Goal: Information Seeking & Learning: Stay updated

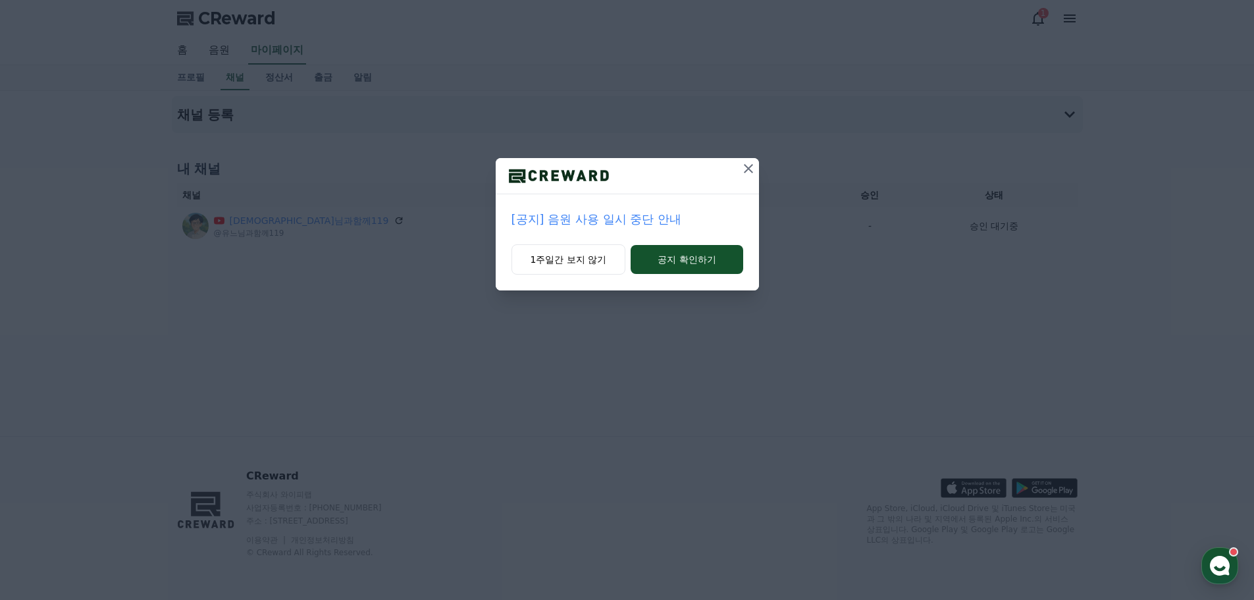
drag, startPoint x: 588, startPoint y: 261, endPoint x: 598, endPoint y: 239, distance: 23.9
click at [598, 239] on div "[공지] 음원 사용 일시 중단 안내 1주일간 보지 않기 공지 확인하기" at bounding box center [627, 224] width 263 height 132
click at [604, 220] on p "[공지] 음원 사용 일시 중단 안내" at bounding box center [627, 219] width 232 height 18
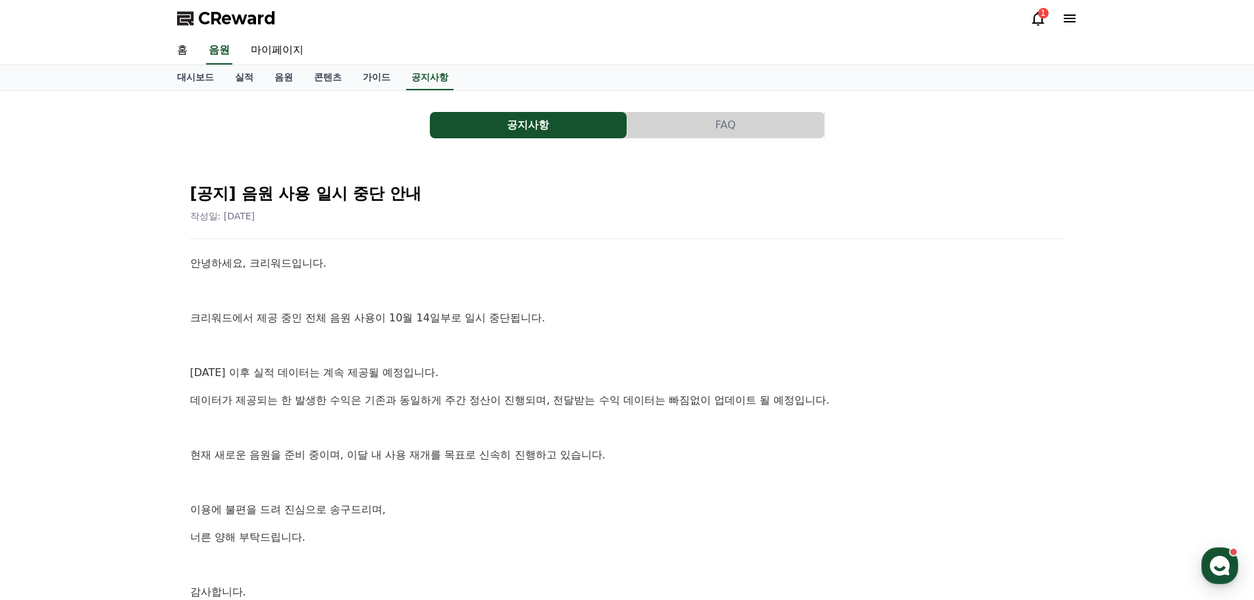
drag, startPoint x: 314, startPoint y: 371, endPoint x: 513, endPoint y: 372, distance: 199.4
click at [513, 372] on p "[DATE] 이후 실적 데이터는 계속 제공될 예정입니다." at bounding box center [627, 372] width 874 height 17
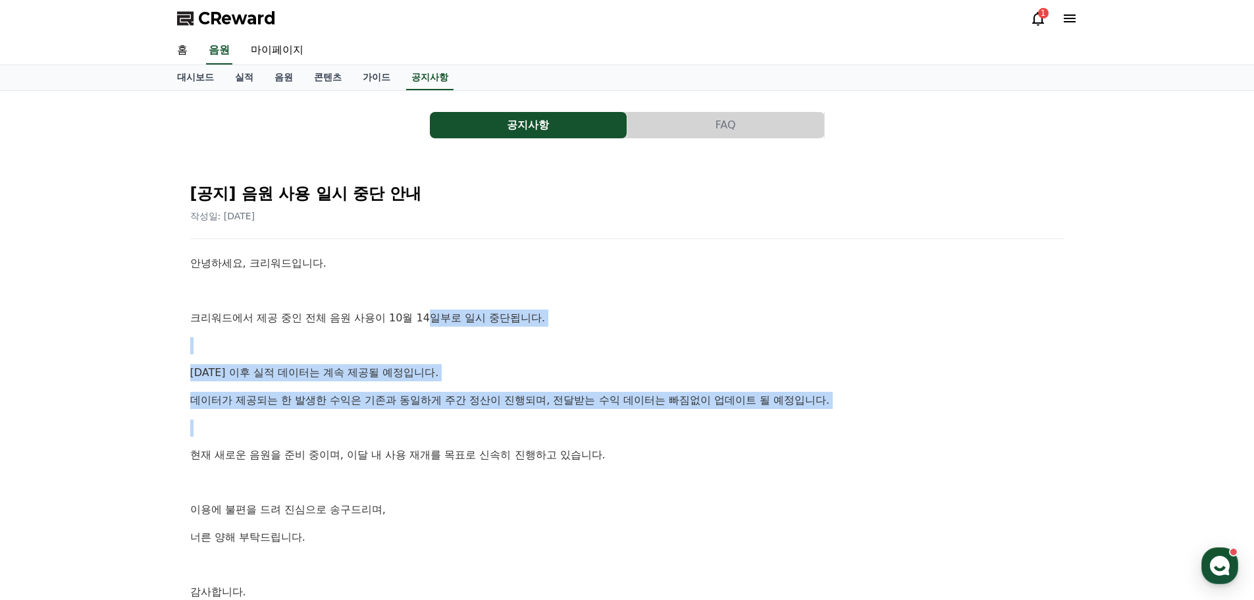
drag, startPoint x: 431, startPoint y: 316, endPoint x: 606, endPoint y: 424, distance: 205.7
click at [606, 424] on div "안녕하세요, 크리워드입니다. 크리워드에서 제공 중인 전체 음원 사용이 10월 14일부로 일시 중단됩니다. 10월 14일 이후 실적 데이터는 계…" at bounding box center [627, 441] width 874 height 372
click at [606, 422] on p at bounding box center [627, 427] width 874 height 17
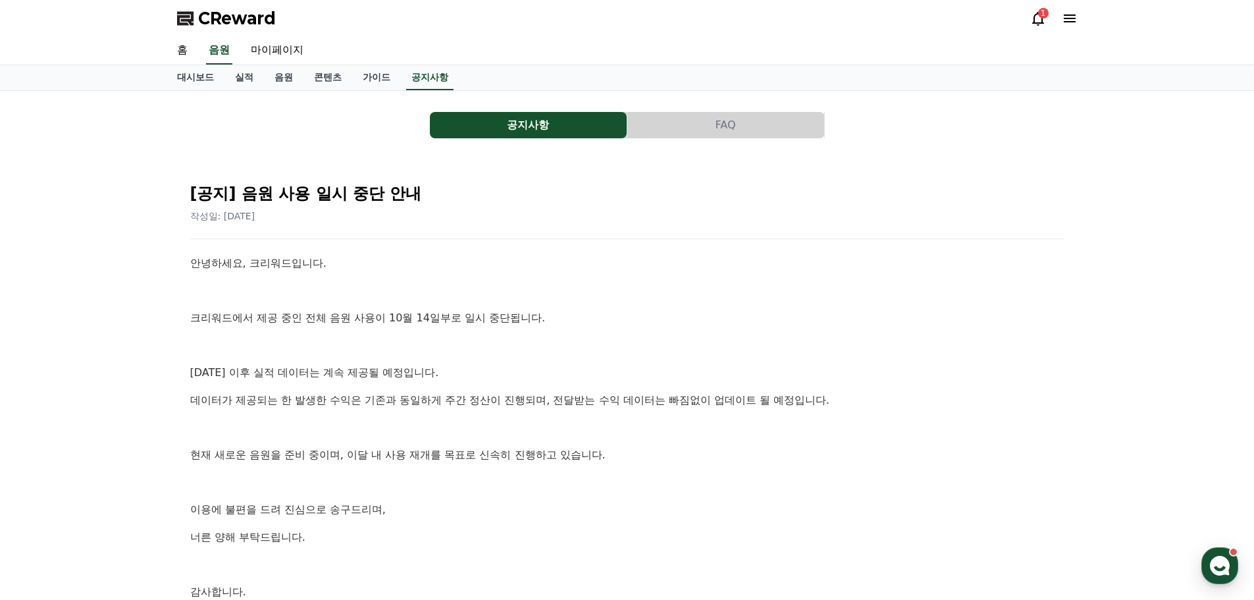
click at [528, 374] on p "10월 14일 이후 실적 데이터는 계속 제공될 예정입니다." at bounding box center [627, 372] width 874 height 17
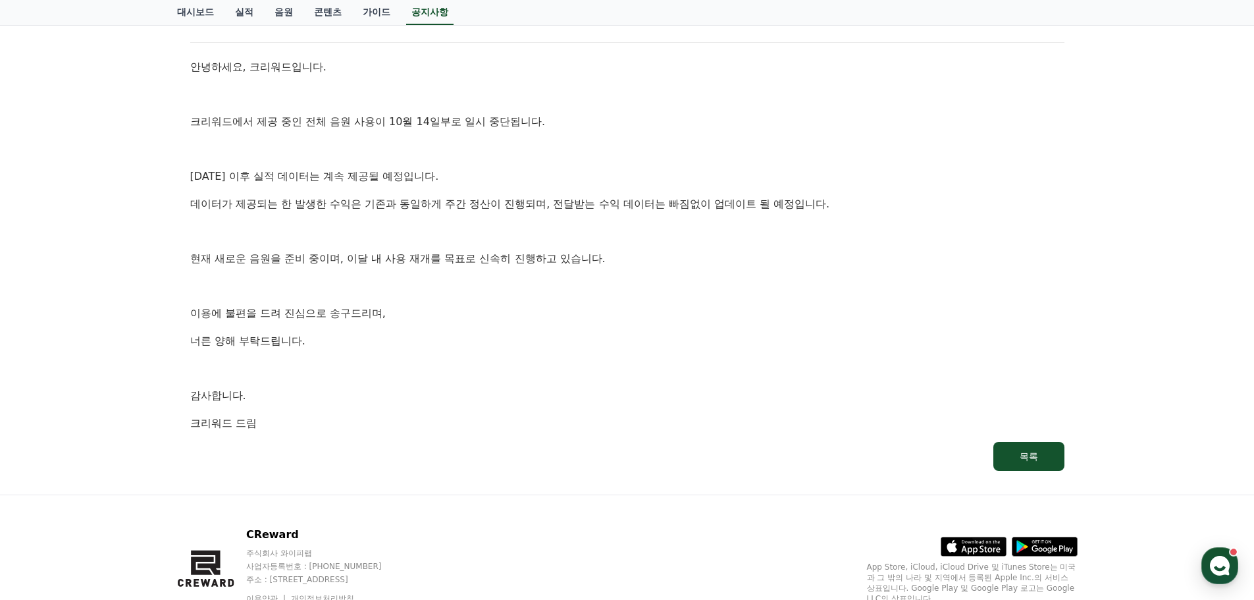
scroll to position [197, 0]
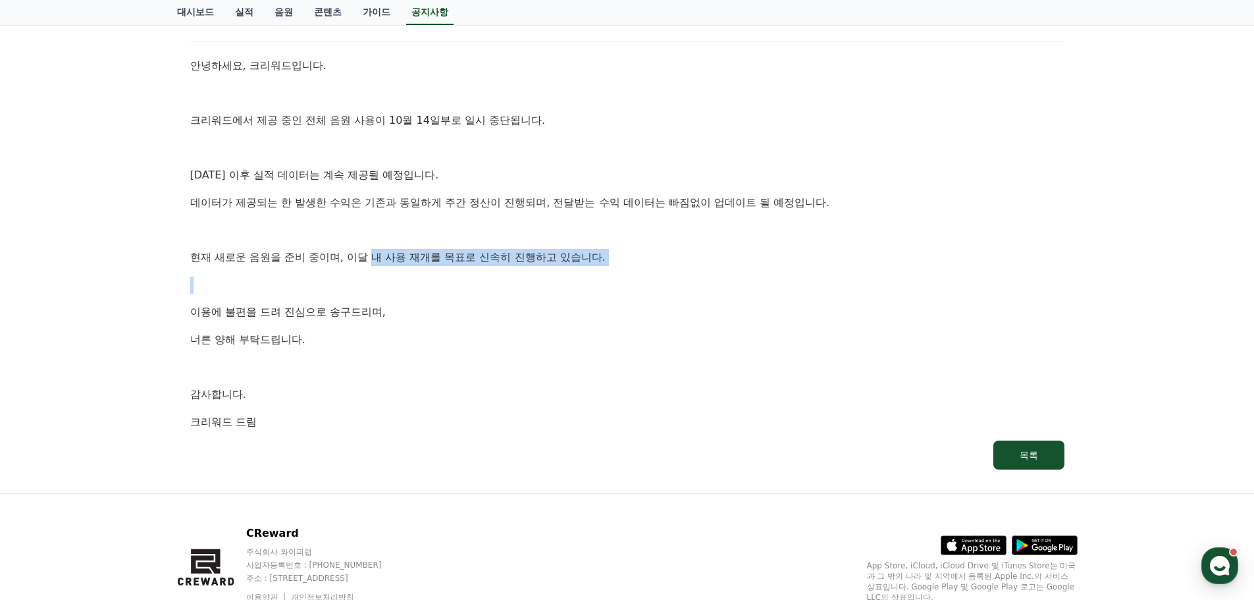
drag, startPoint x: 496, startPoint y: 264, endPoint x: 684, endPoint y: 272, distance: 187.7
click at [684, 272] on div "안녕하세요, 크리워드입니다. 크리워드에서 제공 중인 전체 음원 사용이 10월 14일부로 일시 중단됩니다. 10월 14일 이후 실적 데이터는 계…" at bounding box center [627, 243] width 874 height 372
click at [501, 326] on div "안녕하세요, 크리워드입니다. 크리워드에서 제공 중인 전체 음원 사용이 10월 14일부로 일시 중단됩니다. 10월 14일 이후 실적 데이터는 계…" at bounding box center [627, 243] width 874 height 372
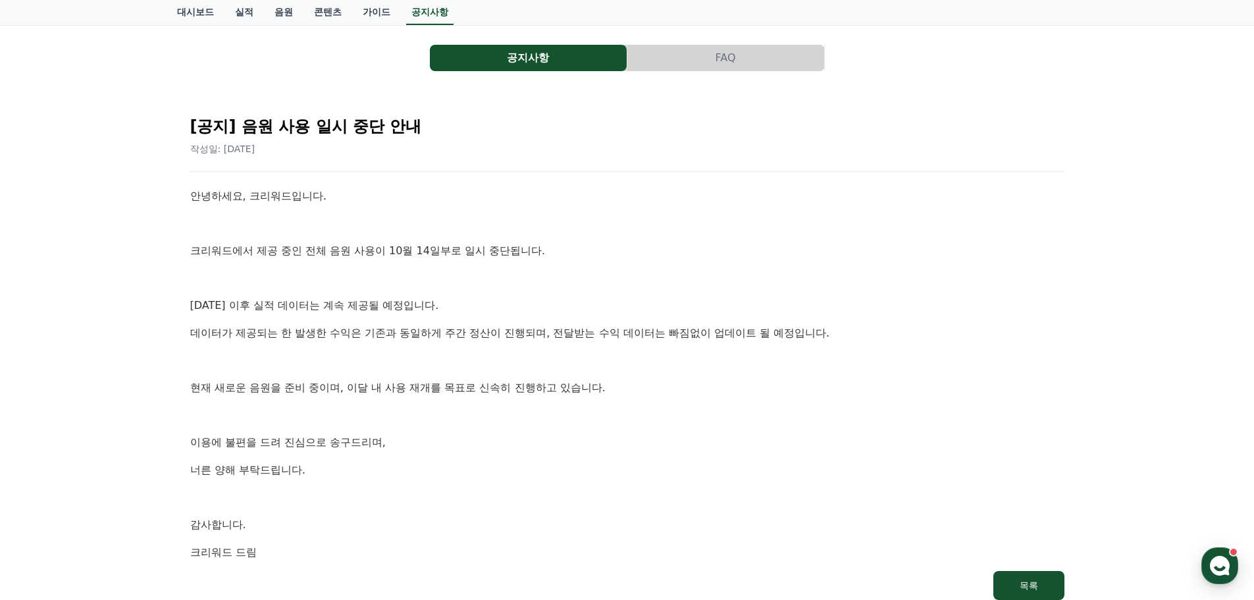
scroll to position [0, 0]
